Goal: Information Seeking & Learning: Learn about a topic

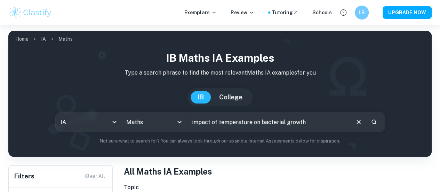
click at [223, 125] on input "impact of temperature on bacterial growth" at bounding box center [268, 121] width 162 height 19
type input "impact of temperature on bacterial growth"
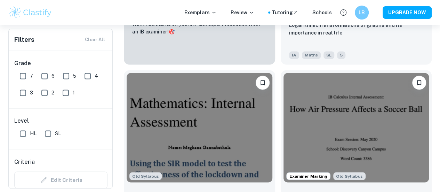
scroll to position [497, 0]
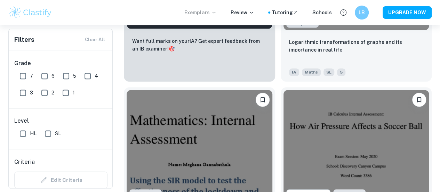
click at [212, 13] on p "Exemplars" at bounding box center [200, 13] width 32 height 8
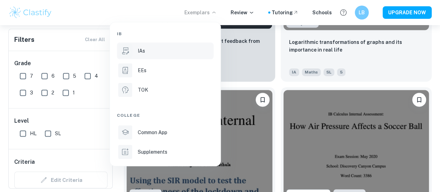
click at [139, 50] on p "IAs" at bounding box center [141, 51] width 7 height 8
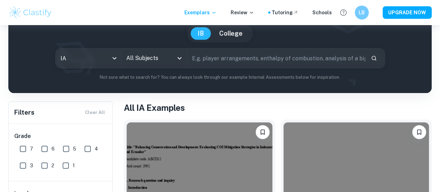
scroll to position [63, 0]
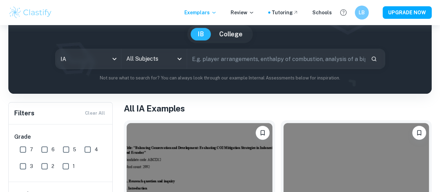
click at [207, 59] on input "text" at bounding box center [276, 58] width 178 height 19
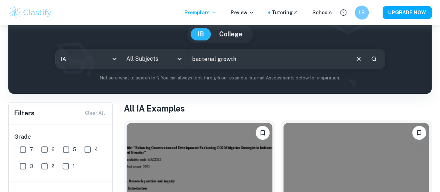
type input "bacterial growth"
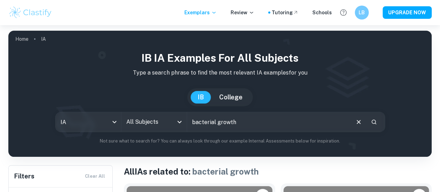
scroll to position [141, 0]
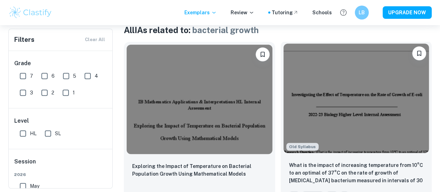
click at [304, 90] on img at bounding box center [356, 97] width 146 height 109
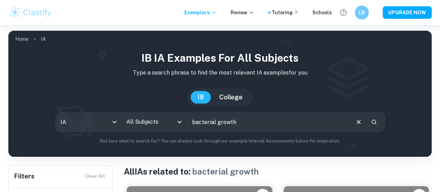
click at [168, 120] on input "All Subjects" at bounding box center [148, 121] width 49 height 13
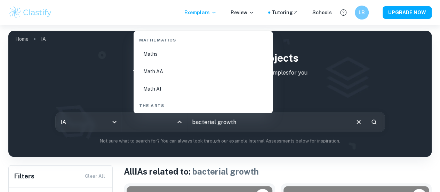
scroll to position [1203, 0]
click at [157, 87] on li "Math AI" at bounding box center [203, 88] width 134 height 16
type input "Math AI"
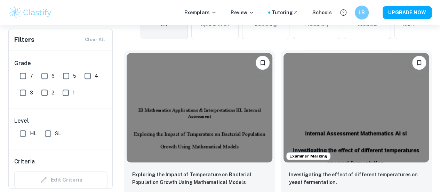
scroll to position [197, 0]
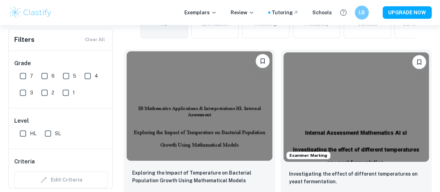
click at [191, 99] on img at bounding box center [200, 105] width 146 height 109
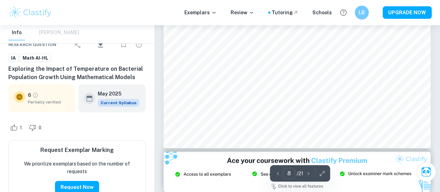
scroll to position [2757, 0]
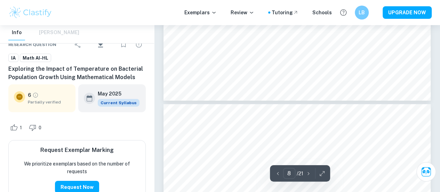
type input "7"
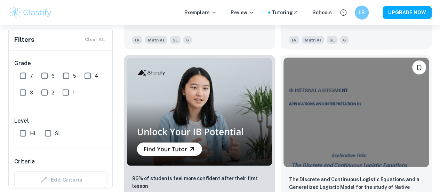
scroll to position [698, 0]
